Goal: Task Accomplishment & Management: Manage account settings

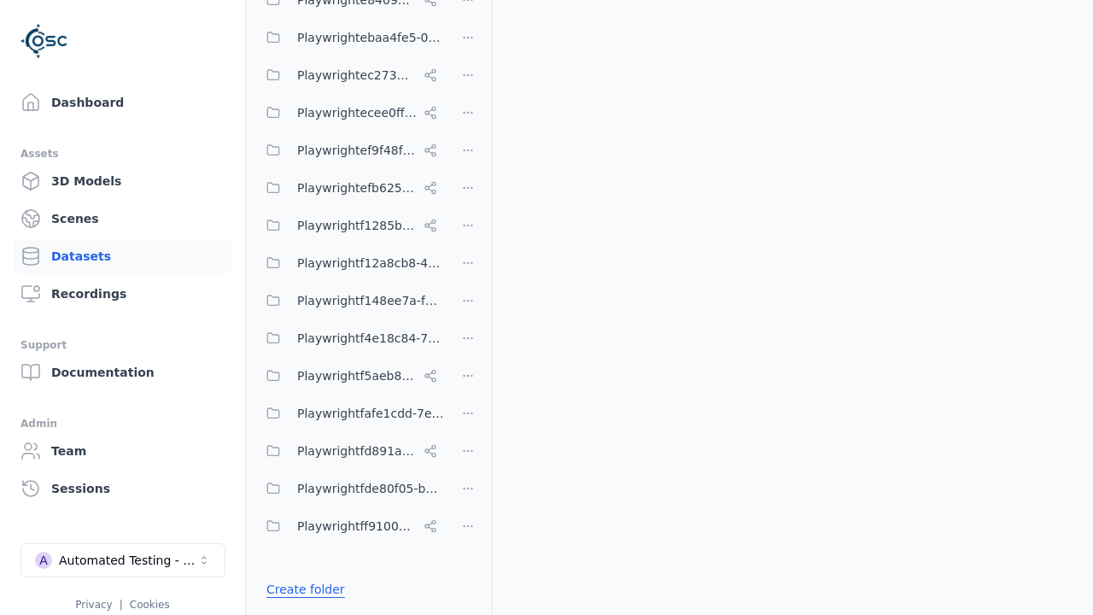
click at [301, 589] on link "Create folder" at bounding box center [305, 589] width 79 height 17
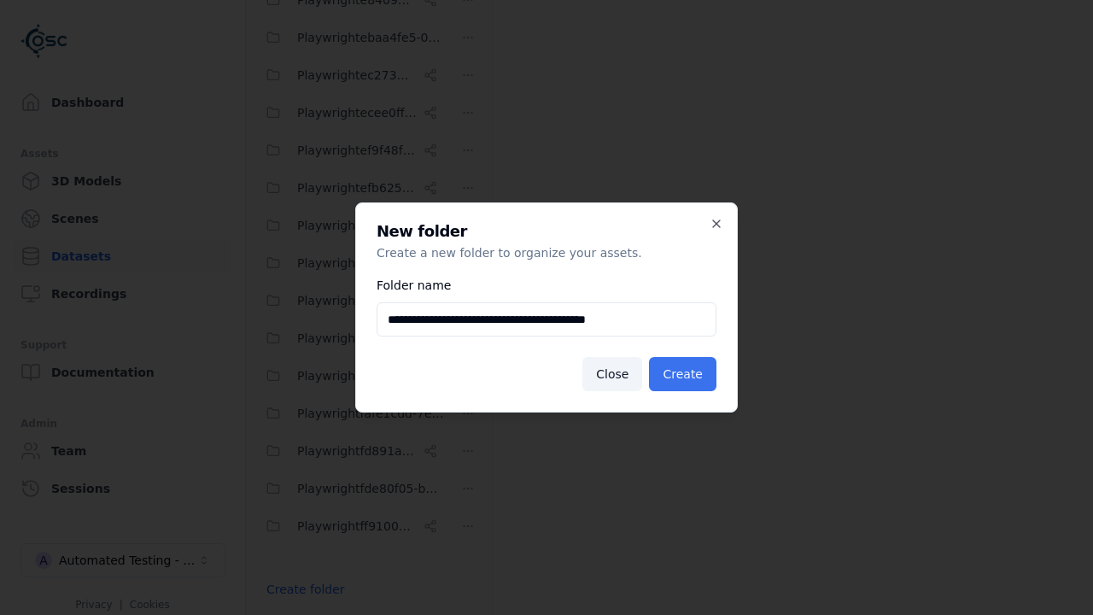
type input "**********"
click at [685, 374] on button "Create" at bounding box center [682, 374] width 67 height 34
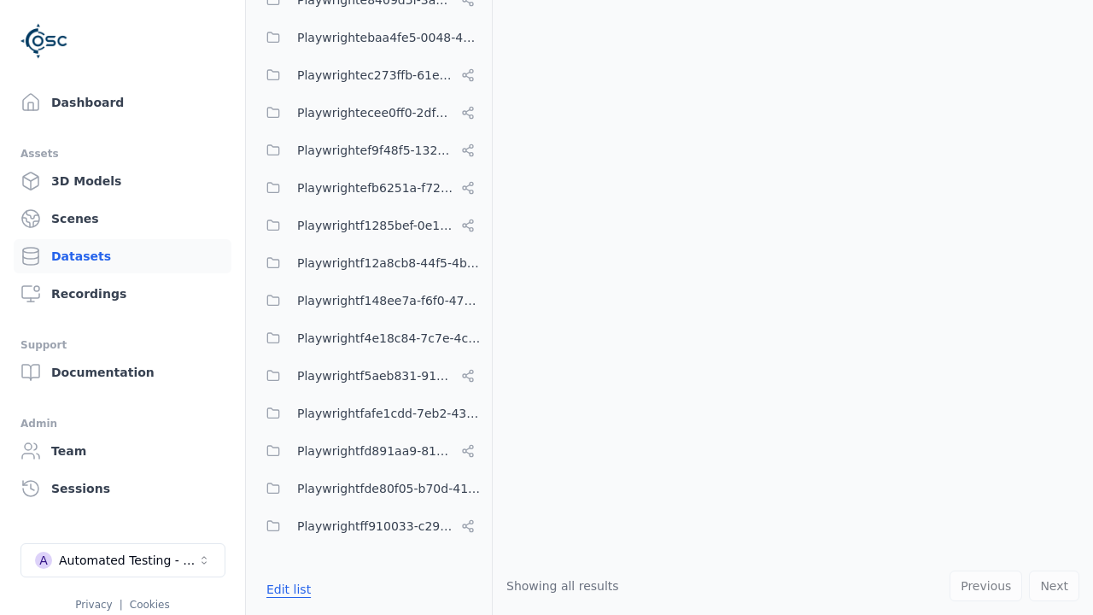
click at [286, 589] on button "Edit list" at bounding box center [288, 589] width 65 height 31
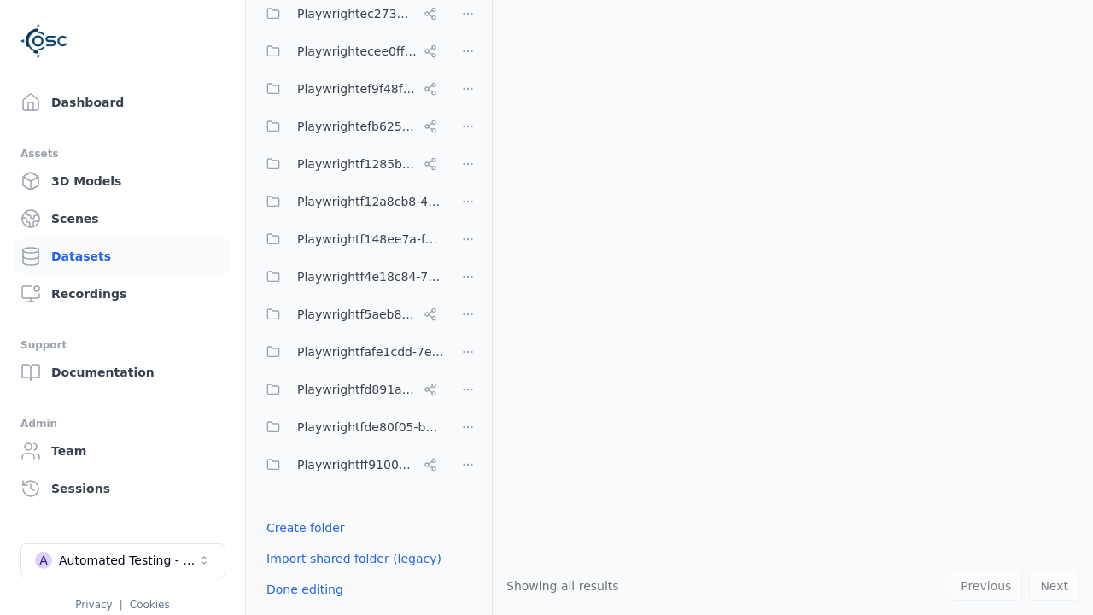
click at [468, 307] on html "Support Dashboard Assets 3D Models Scenes Datasets Recordings Support Documenta…" at bounding box center [546, 307] width 1093 height 615
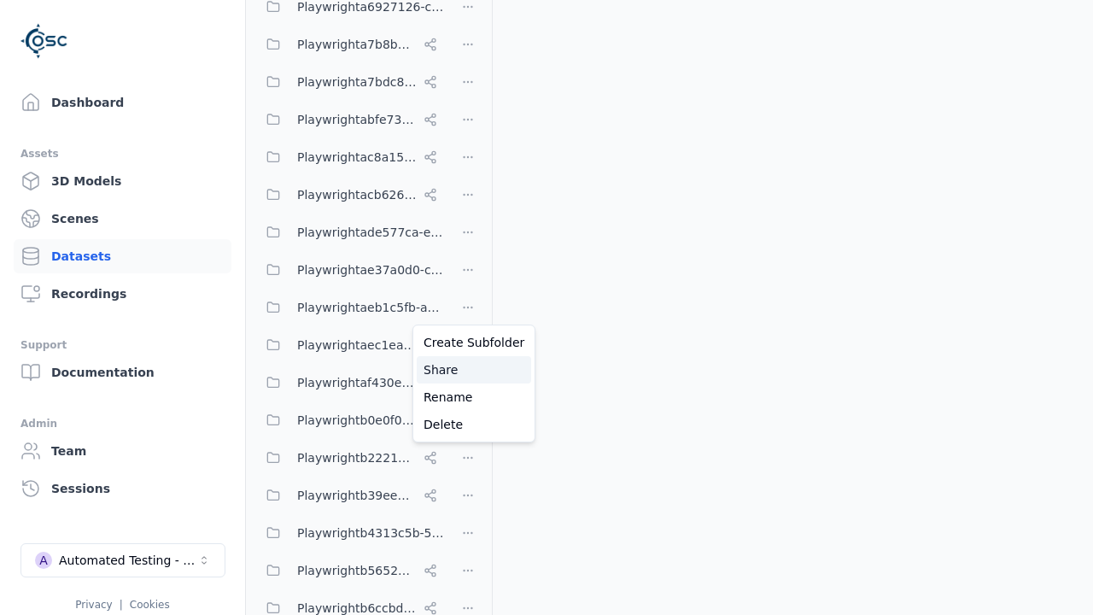
click at [467, 370] on div "Share" at bounding box center [474, 369] width 114 height 27
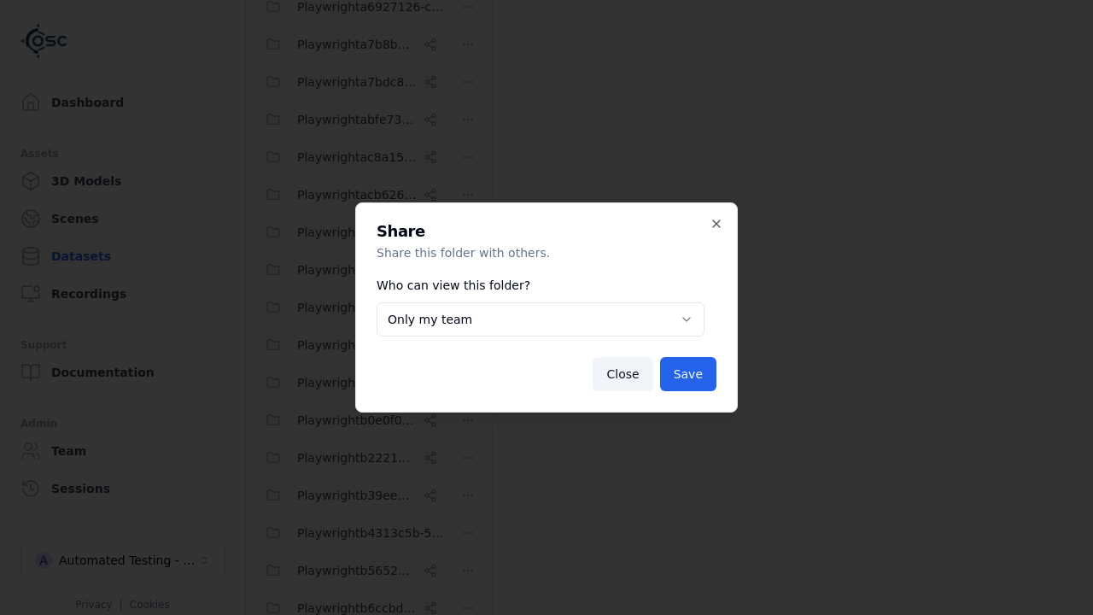
click at [540, 319] on button "Only my team" at bounding box center [541, 319] width 328 height 34
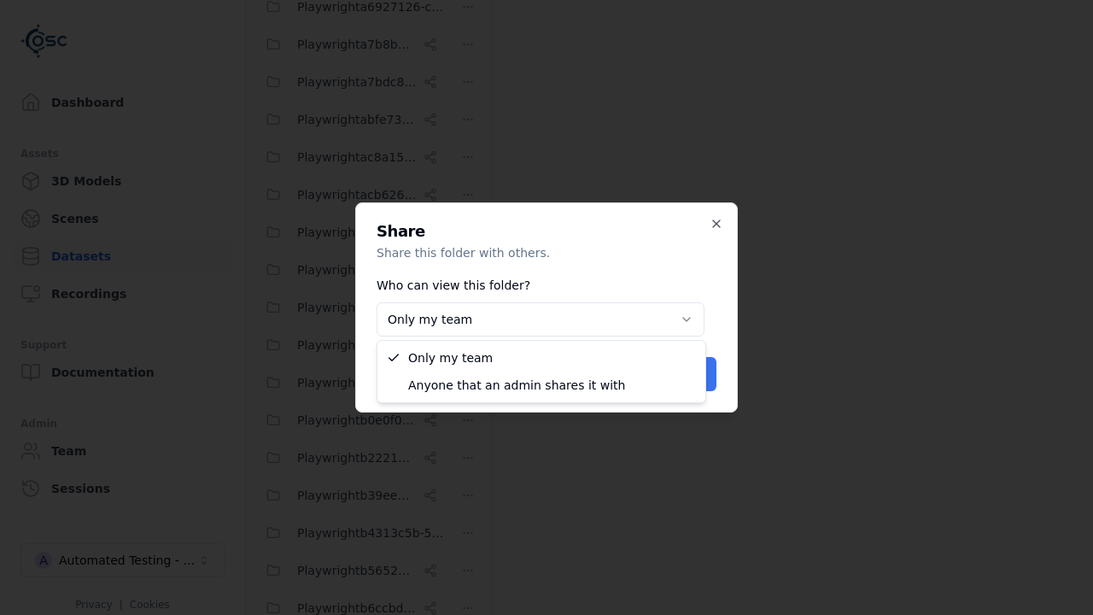
select select "****"
click at [690, 374] on button "Save" at bounding box center [688, 374] width 56 height 34
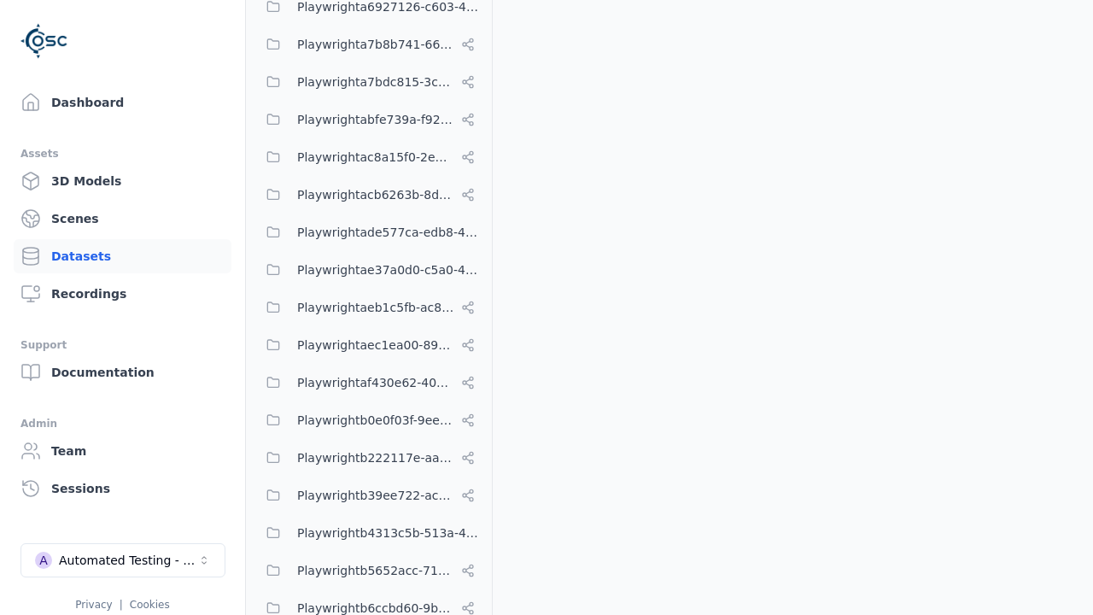
scroll to position [9055, 0]
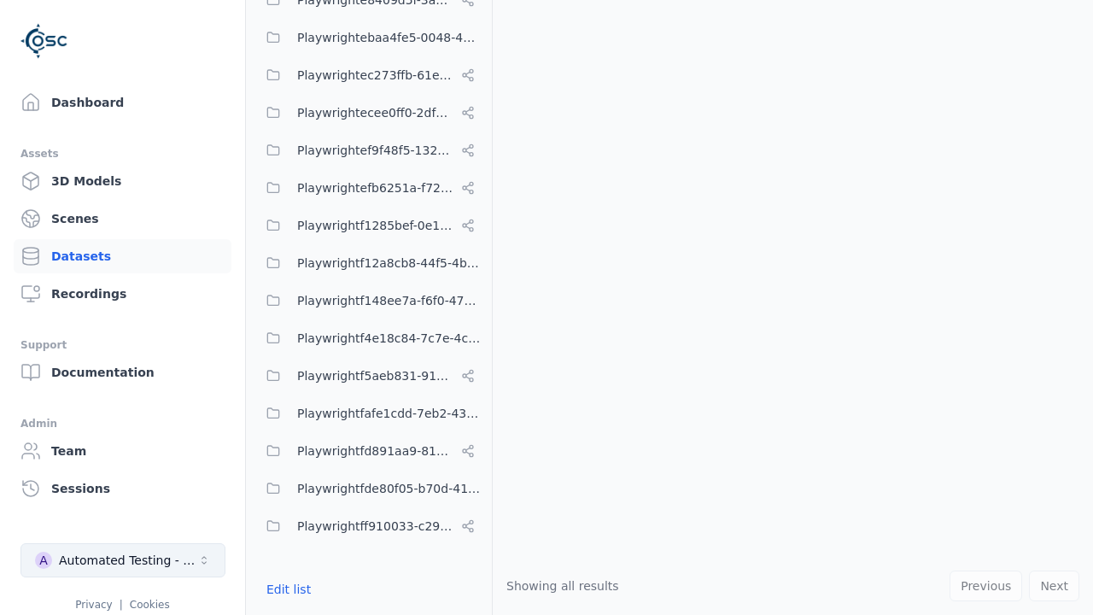
click at [123, 560] on div "Automated Testing - Playwright" at bounding box center [128, 560] width 138 height 17
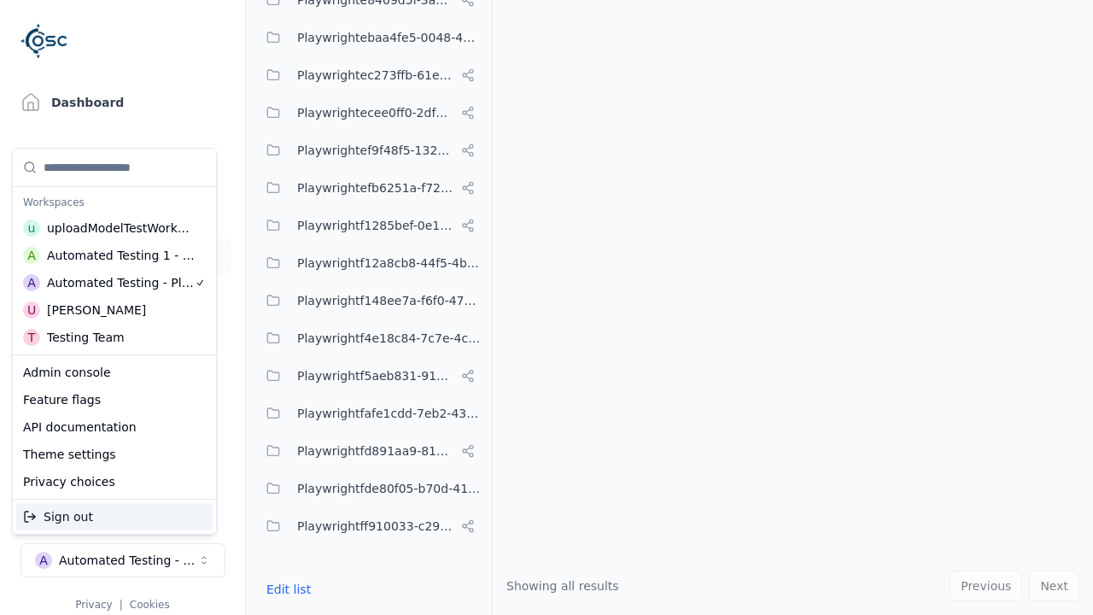
click at [111, 255] on div "Automated Testing 1 - Playwright" at bounding box center [121, 255] width 149 height 17
click at [546, 307] on html "Support Dashboard Assets 3D Models Scenes Datasets Recordings Support Documenta…" at bounding box center [546, 307] width 1093 height 615
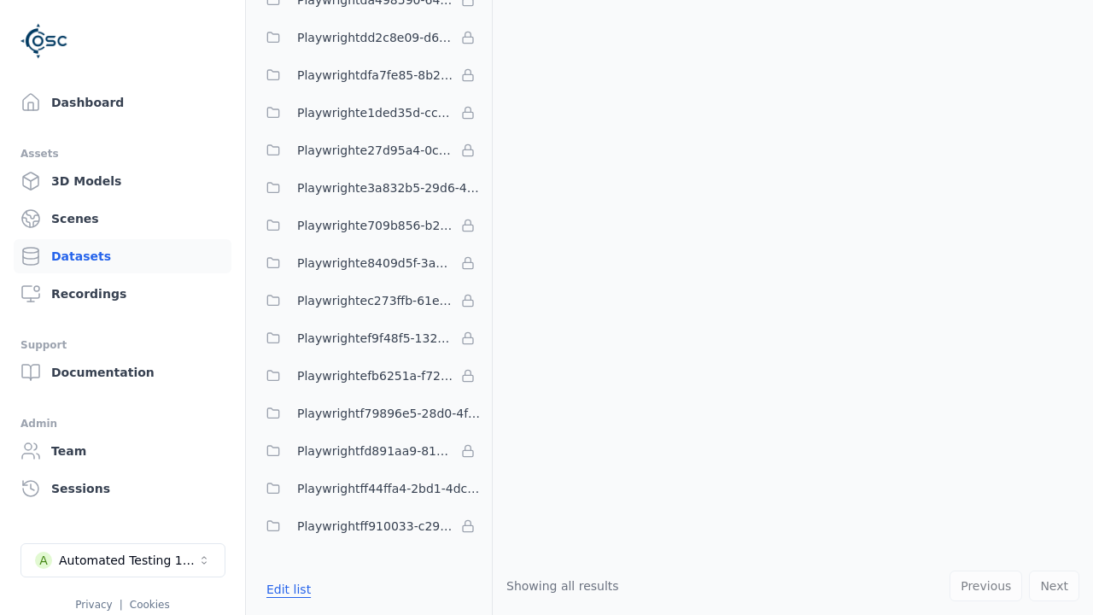
click at [286, 589] on button "Edit list" at bounding box center [288, 589] width 65 height 31
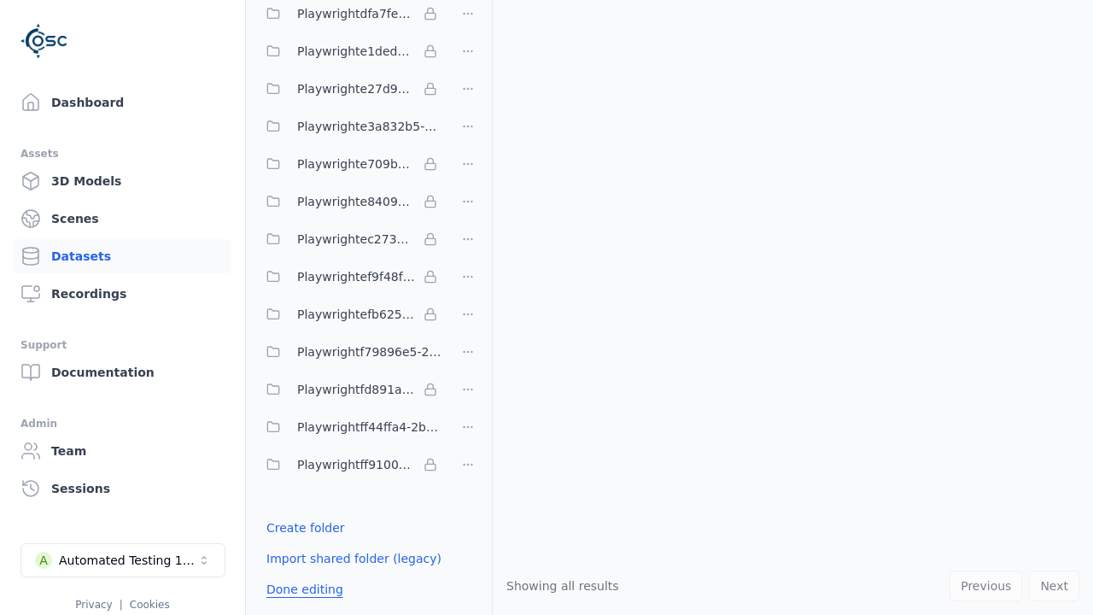
scroll to position [4997, 0]
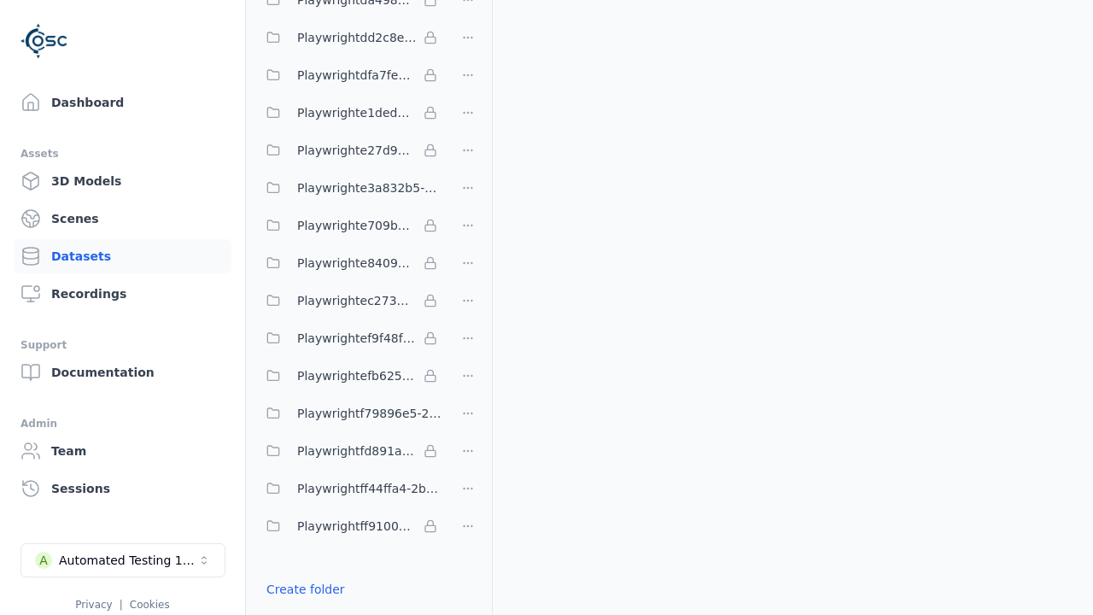
click at [345, 611] on link "Import shared folder (legacy)" at bounding box center [353, 619] width 175 height 17
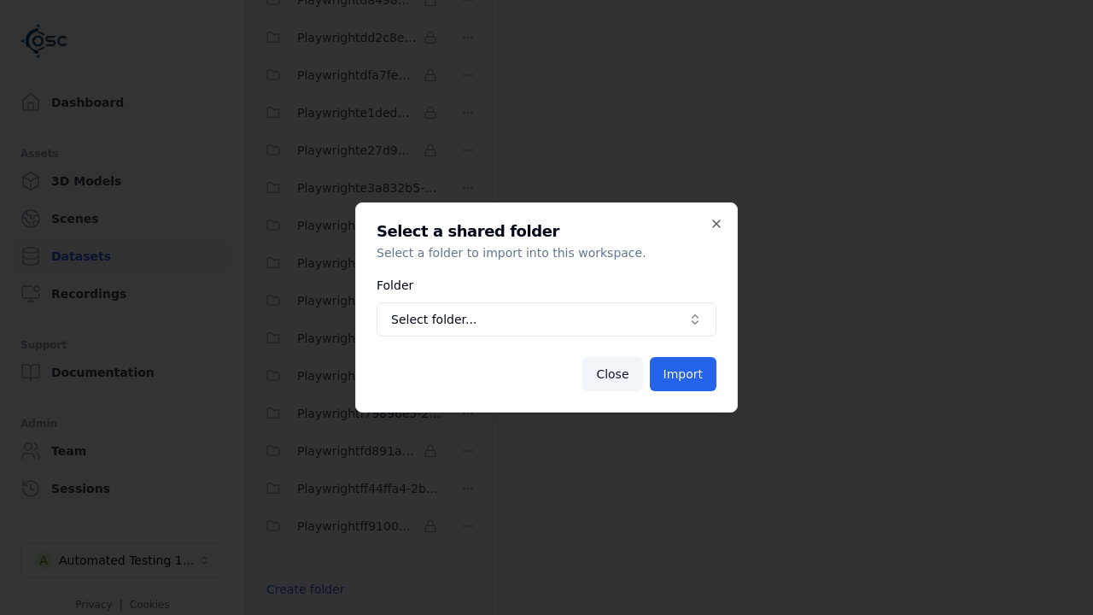
scroll to position [5011, 0]
click at [546, 319] on span "Select folder..." at bounding box center [536, 319] width 290 height 17
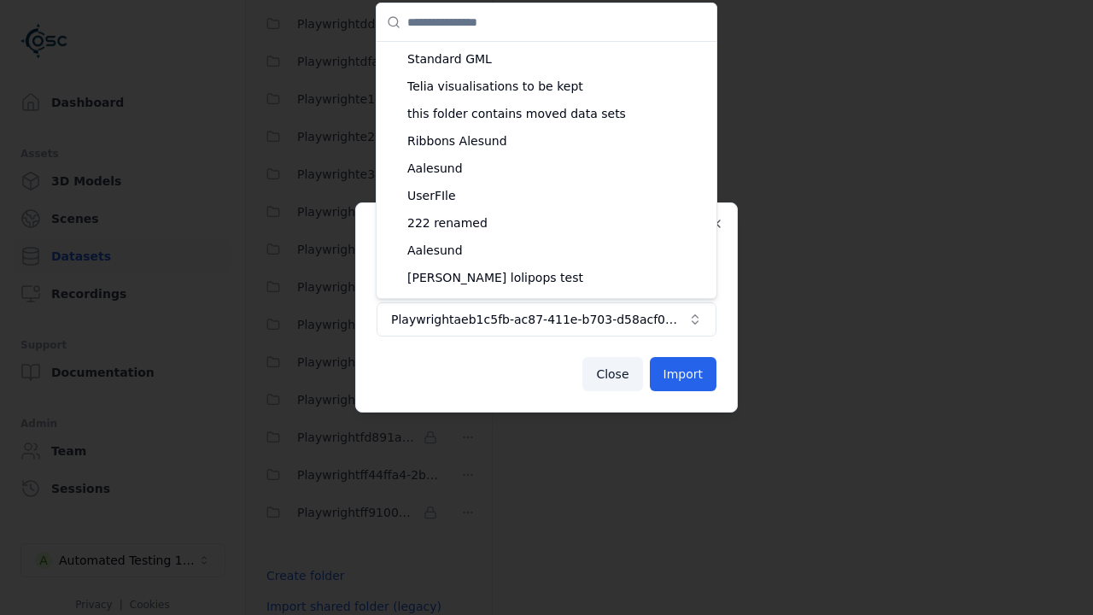
scroll to position [1183, 0]
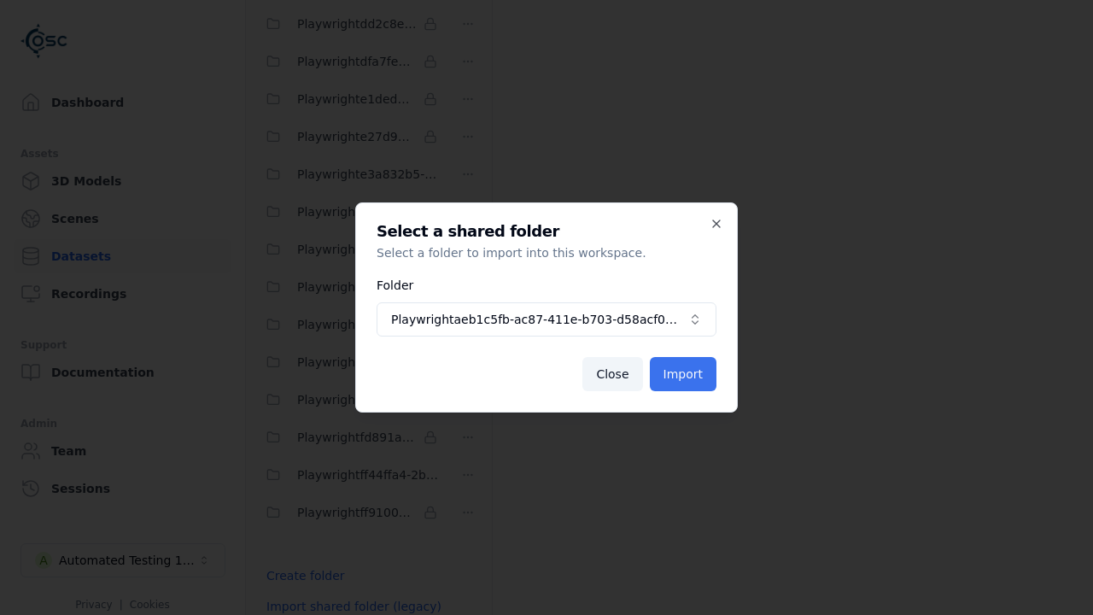
click at [684, 374] on button "Import" at bounding box center [683, 374] width 67 height 34
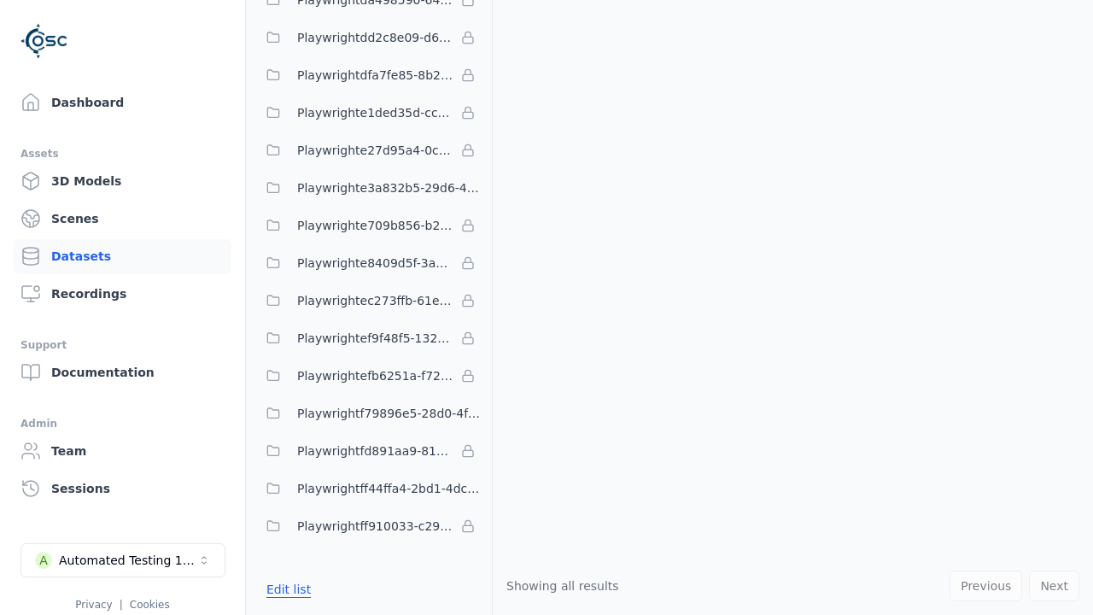
click at [286, 589] on button "Edit list" at bounding box center [288, 589] width 65 height 31
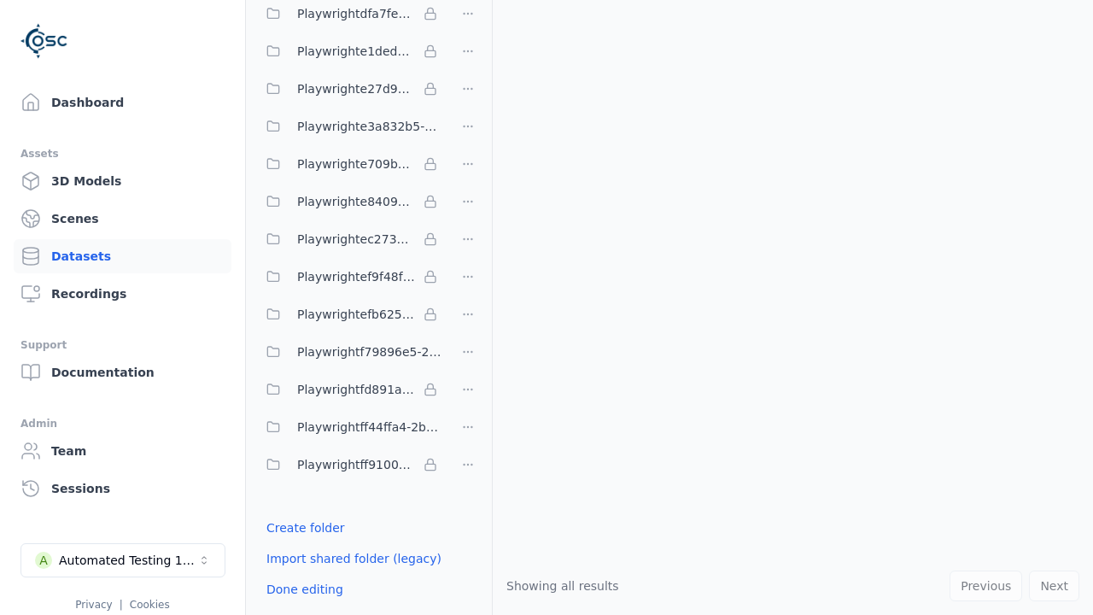
click at [468, 307] on html "Support Dashboard Assets 3D Models Scenes Datasets Recordings Support Documenta…" at bounding box center [546, 307] width 1093 height 615
click at [546, 307] on html "Support Dashboard Assets 3D Models Scenes Datasets Recordings Support Documenta…" at bounding box center [546, 307] width 1093 height 615
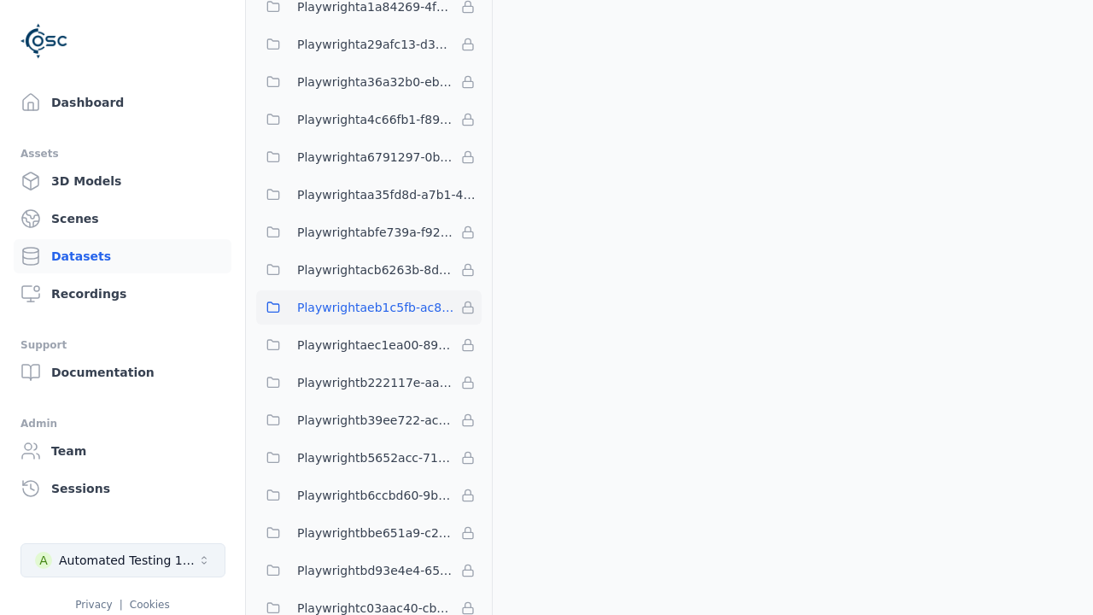
click at [123, 560] on div "Automated Testing 1 - Playwright" at bounding box center [128, 560] width 138 height 17
